Goal: Information Seeking & Learning: Check status

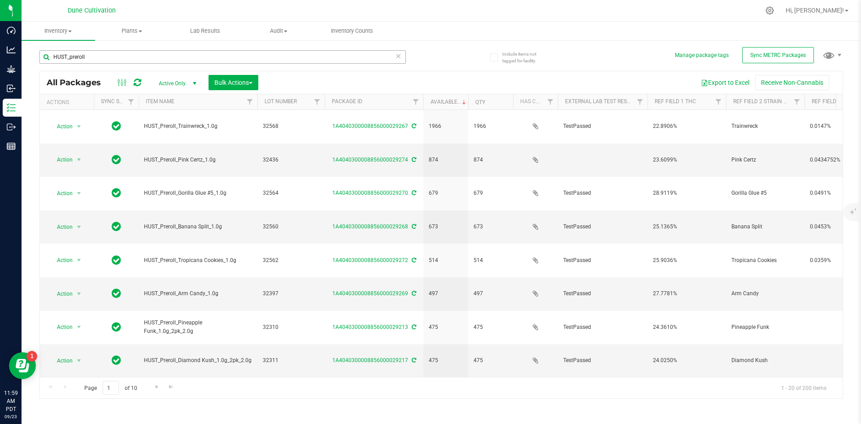
scroll to position [236, 1]
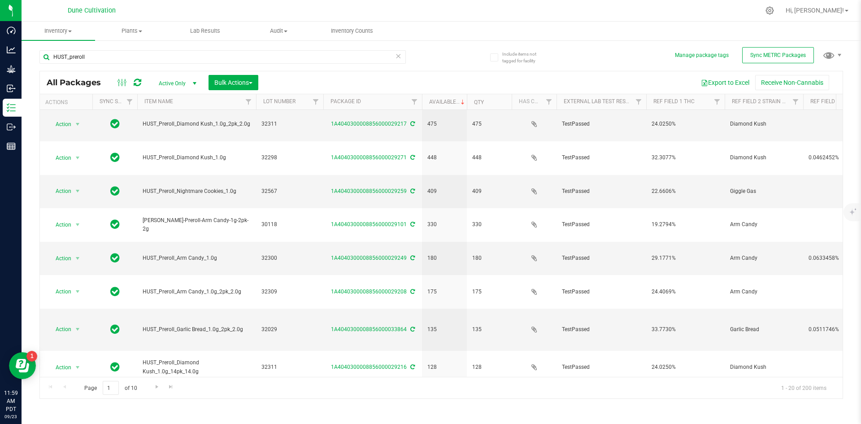
drag, startPoint x: 90, startPoint y: 52, endPoint x: 44, endPoint y: 48, distance: 46.3
click at [44, 48] on div "HUST_preroll" at bounding box center [240, 56] width 402 height 29
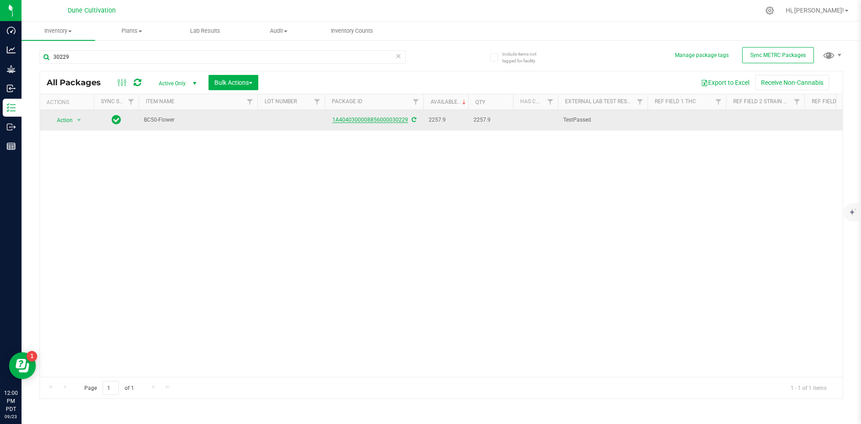
type input "30229"
click at [361, 123] on link "1A4040300008856000030229" at bounding box center [370, 120] width 76 height 6
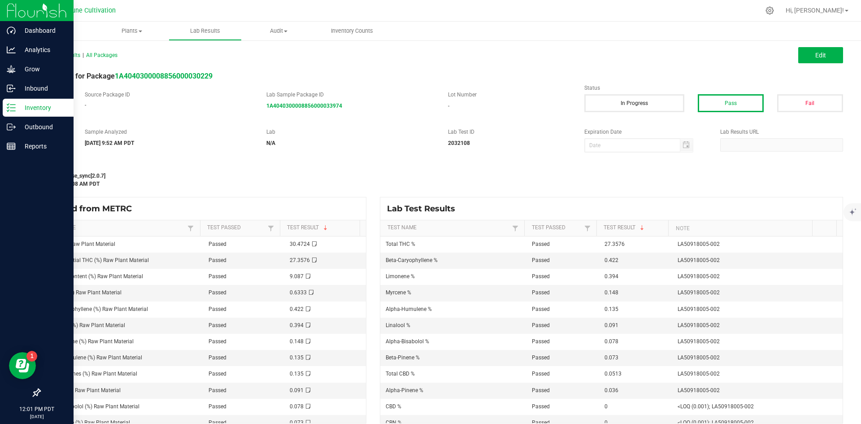
click at [13, 110] on icon at bounding box center [11, 107] width 9 height 9
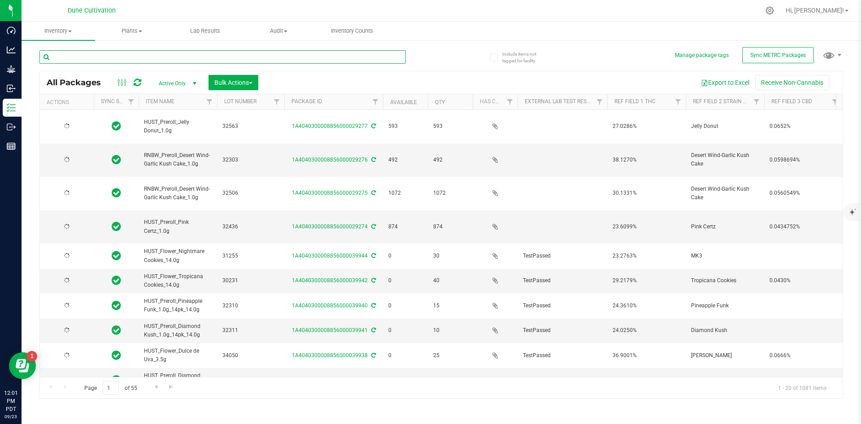
click at [128, 57] on input "text" at bounding box center [222, 56] width 366 height 13
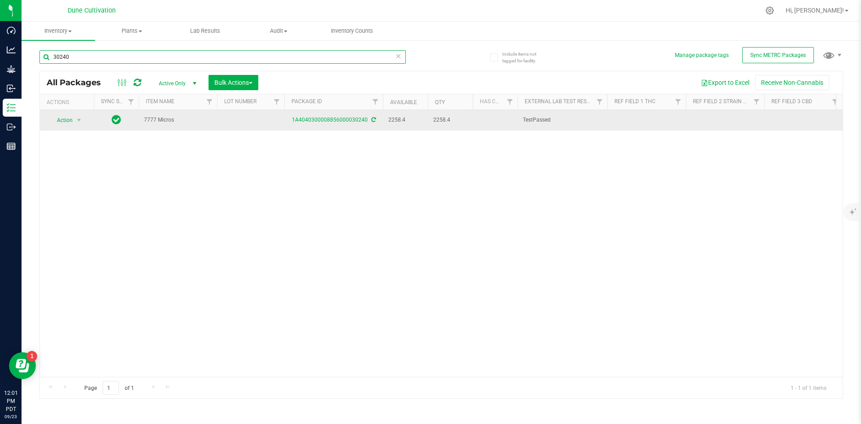
type input "30240"
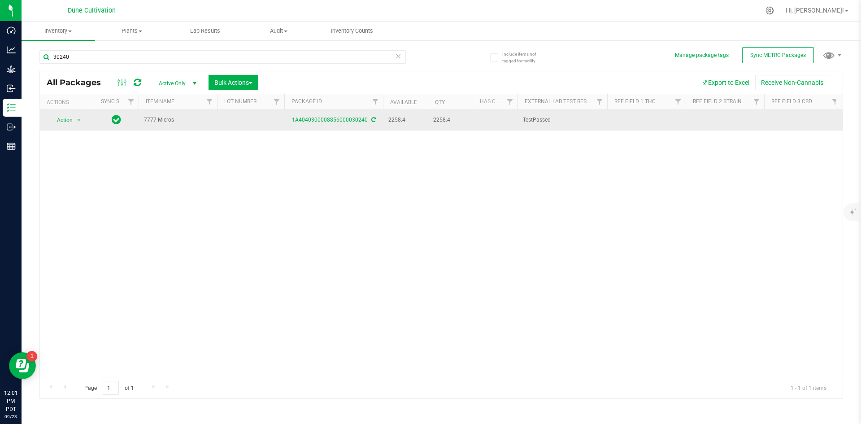
click at [323, 123] on div "1A4040300008856000030240" at bounding box center [333, 120] width 101 height 9
click at [323, 122] on link "1A4040300008856000030240" at bounding box center [330, 120] width 76 height 6
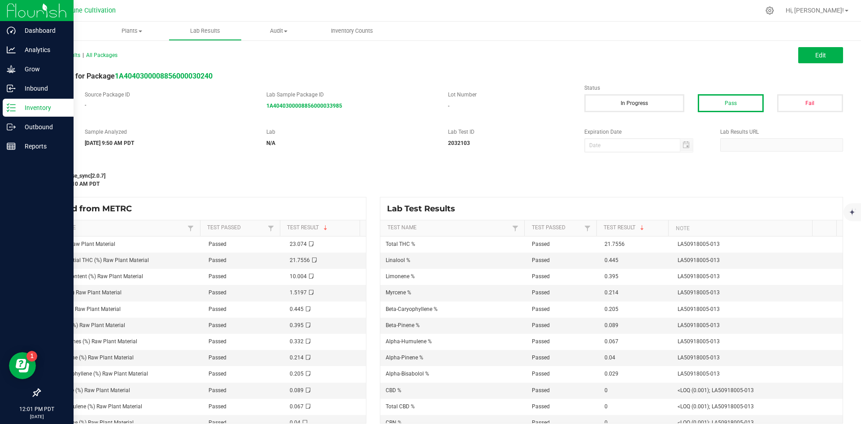
click at [13, 103] on icon at bounding box center [11, 107] width 9 height 9
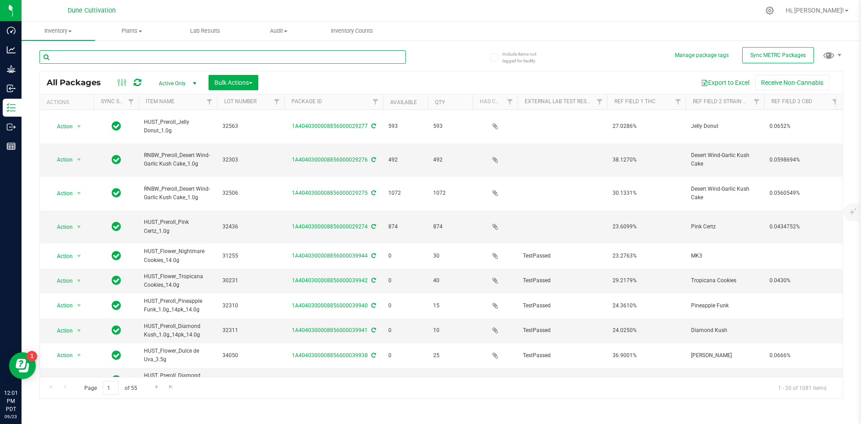
click at [117, 58] on input "text" at bounding box center [222, 56] width 366 height 13
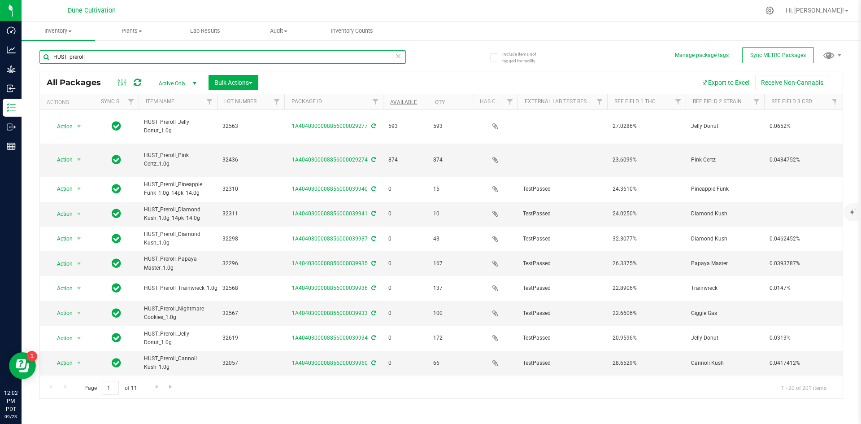
type input "HUST_preroll"
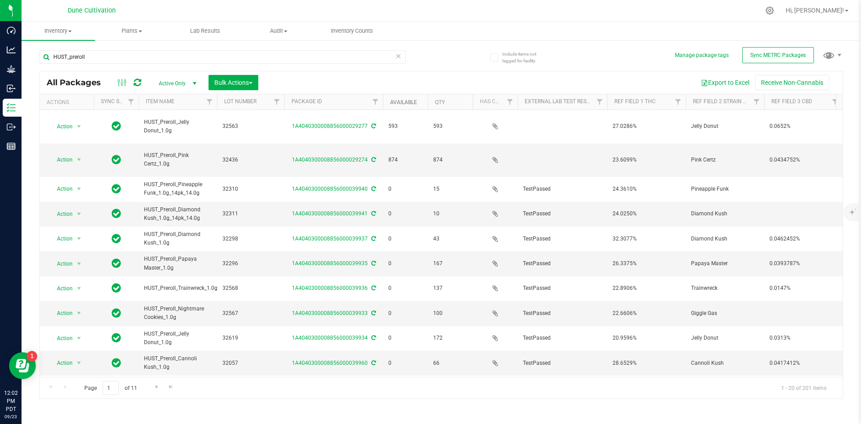
click at [404, 105] on link "Available" at bounding box center [403, 102] width 27 height 6
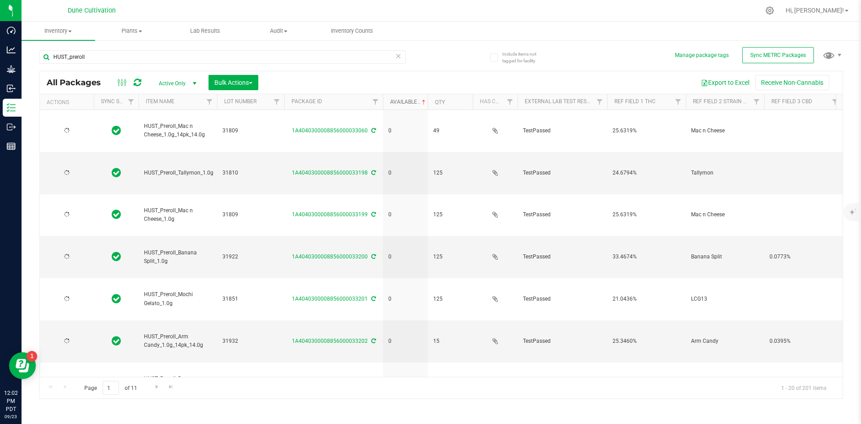
click at [404, 105] on link "Available" at bounding box center [408, 102] width 37 height 6
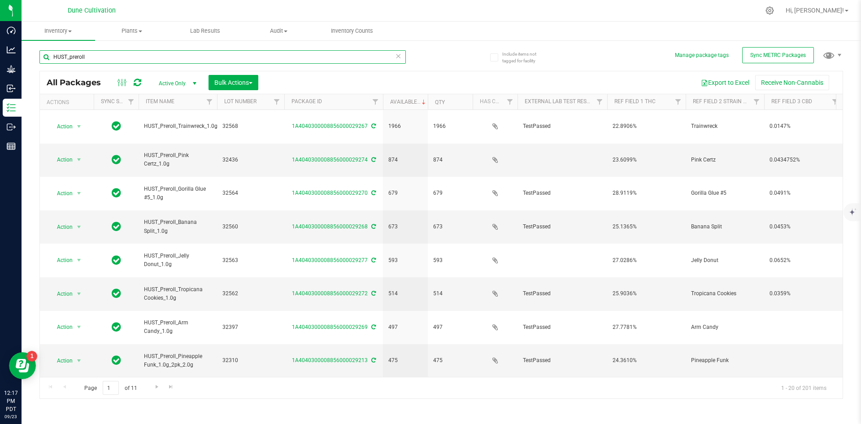
click at [275, 54] on input "HUST_preroll" at bounding box center [222, 56] width 366 height 13
drag, startPoint x: 102, startPoint y: 58, endPoint x: 42, endPoint y: 44, distance: 61.7
click at [42, 44] on div "HUST_preroll" at bounding box center [240, 56] width 402 height 29
